Goal: Check status: Check status

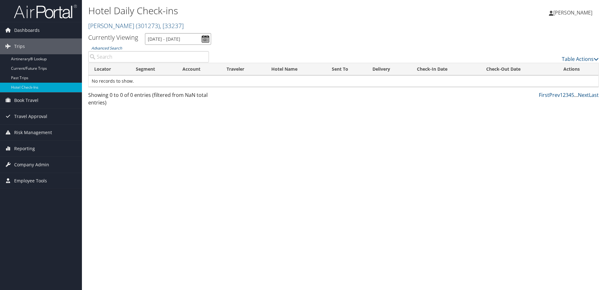
click at [186, 38] on input "[DATE] - [DATE]" at bounding box center [178, 39] width 66 height 12
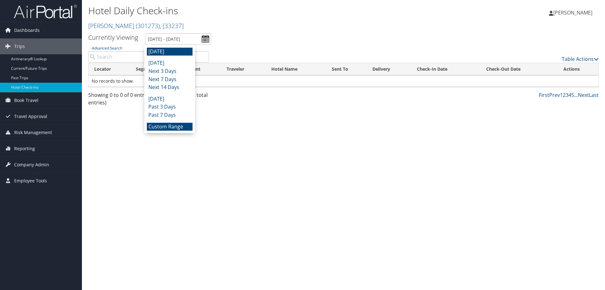
click at [170, 125] on li "Custom Range" at bounding box center [170, 127] width 46 height 8
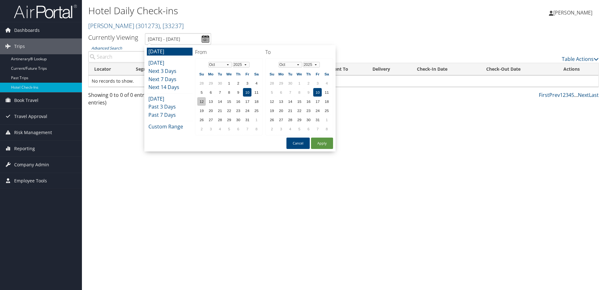
click at [202, 100] on td "12" at bounding box center [201, 101] width 9 height 9
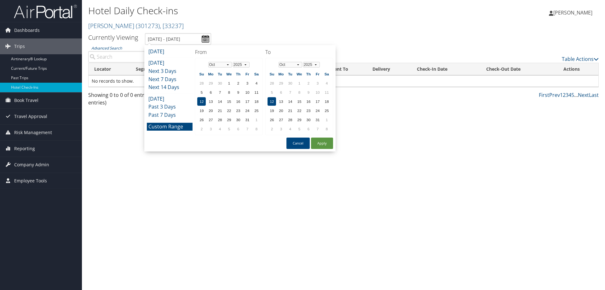
click at [321, 137] on div "Cancel Apply" at bounding box center [240, 143] width 186 height 12
click at [323, 143] on button "Apply" at bounding box center [322, 142] width 22 height 11
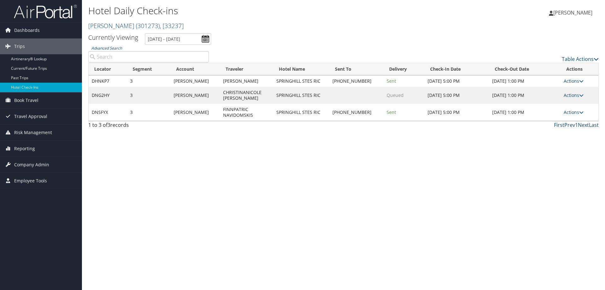
click at [293, 160] on div "Hotel Daily Check-ins [PERSON_NAME] ( 301273 ) , [ 33237 ] [PERSON_NAME] [PERSO…" at bounding box center [343, 145] width 523 height 290
click at [171, 41] on input "[DATE] - [DATE]" at bounding box center [178, 39] width 66 height 12
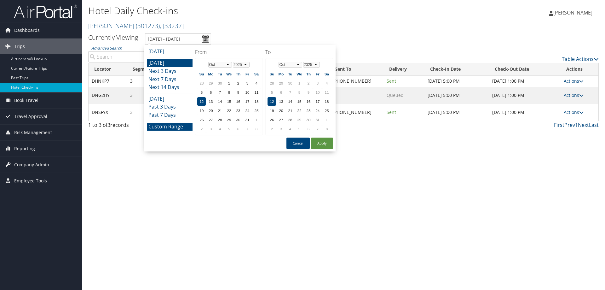
click at [168, 62] on li "[DATE]" at bounding box center [170, 63] width 46 height 8
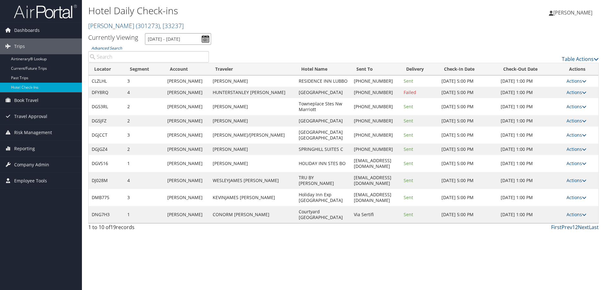
click at [169, 41] on input "[DATE] - [DATE]" at bounding box center [178, 39] width 66 height 12
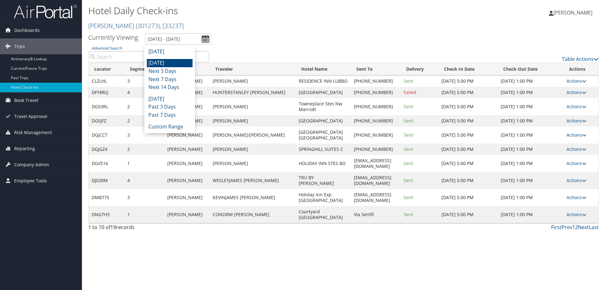
click at [172, 62] on li "[DATE]" at bounding box center [170, 63] width 46 height 8
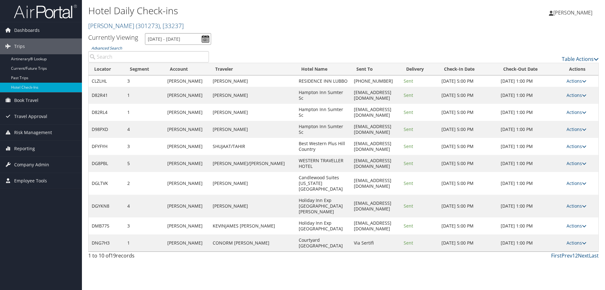
click at [178, 38] on input "[DATE] - [DATE]" at bounding box center [178, 39] width 66 height 12
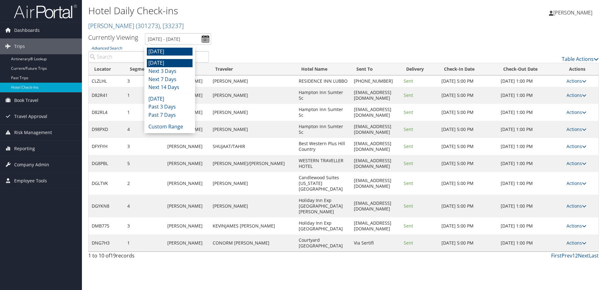
click at [181, 52] on li "[DATE]" at bounding box center [170, 52] width 46 height 8
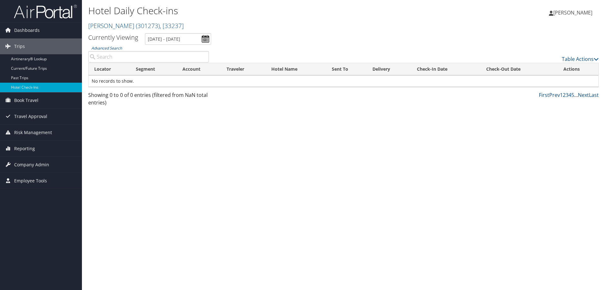
click at [179, 32] on div "Hotel Daily Check-ins [PERSON_NAME] ( 301273 ) , [ 33237 ] [PERSON_NAME] [PERSO…" at bounding box center [258, 18] width 341 height 30
click at [180, 41] on input "[DATE] - [DATE]" at bounding box center [178, 39] width 66 height 12
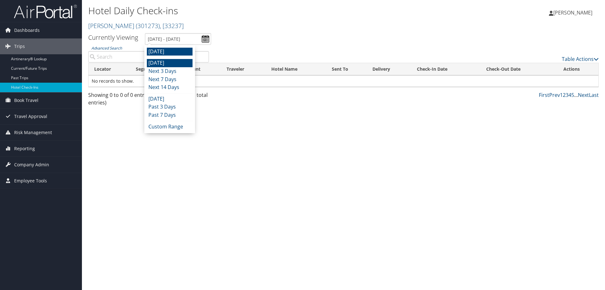
click at [174, 60] on li "[DATE]" at bounding box center [170, 63] width 46 height 8
type input "[DATE] - [DATE]"
